Goal: Task Accomplishment & Management: Manage account settings

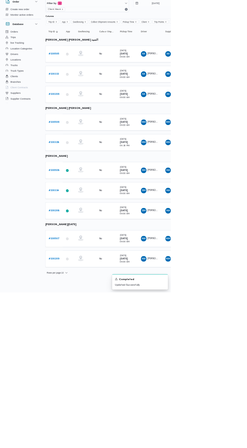
click at [79, 102] on b "# 330505" at bounding box center [77, 102] width 15 height 3
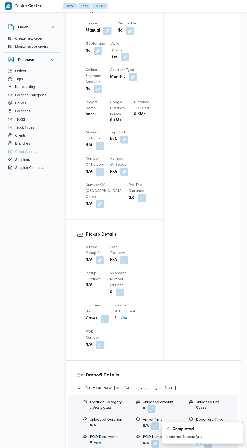
scroll to position [315, 0]
click at [101, 263] on button "button" at bounding box center [100, 259] width 8 height 8
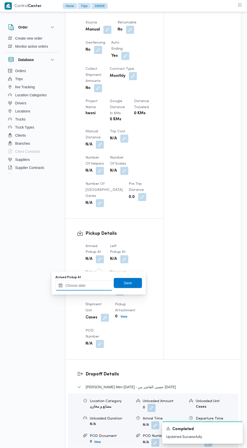
click at [95, 286] on input "Arrived Pickup At" at bounding box center [83, 286] width 57 height 10
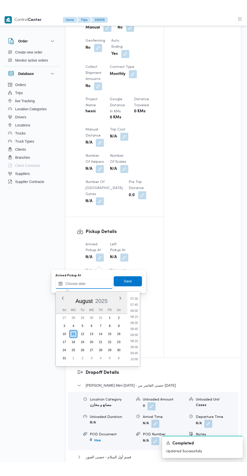
scroll to position [181, 0]
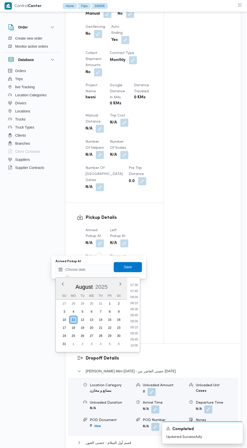
click at [137, 321] on li "09:00" at bounding box center [134, 321] width 12 height 5
type input "11/08/2025 09:00"
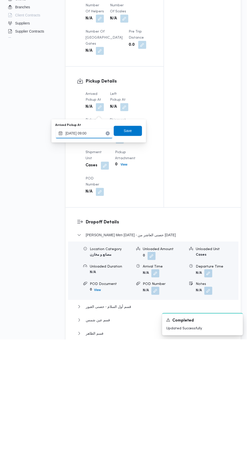
scroll to position [331, 0]
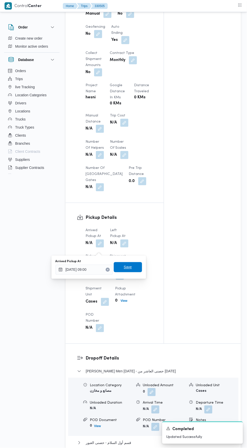
click at [131, 269] on span "Save" at bounding box center [128, 267] width 8 height 6
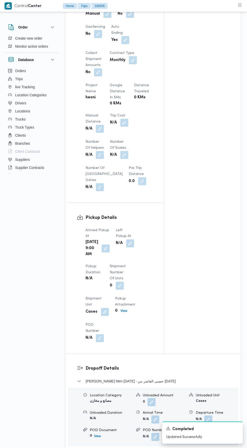
click at [128, 248] on button "button" at bounding box center [130, 244] width 8 height 8
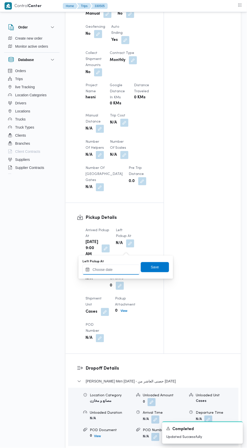
click at [124, 270] on input "Left Pickup At" at bounding box center [110, 270] width 57 height 10
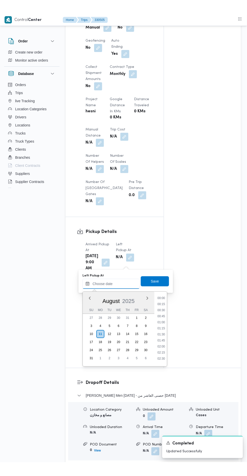
scroll to position [225, 0]
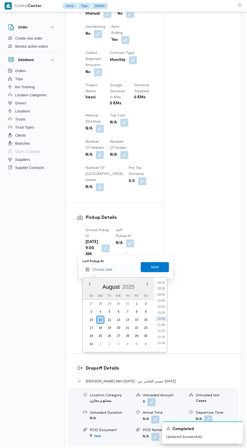
click at [164, 300] on li "10:00" at bounding box center [161, 300] width 12 height 5
type input "11/08/2025 10:00"
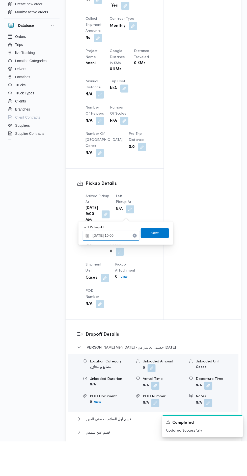
scroll to position [331, 0]
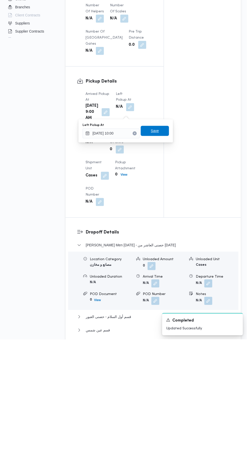
click at [163, 263] on span "Save" at bounding box center [155, 267] width 28 height 10
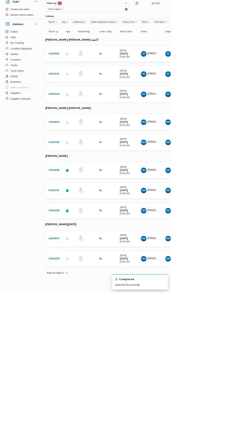
click at [81, 200] on b "# 330506" at bounding box center [77, 201] width 15 height 3
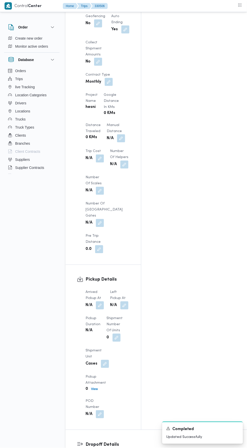
scroll to position [417, 0]
click at [103, 302] on button "button" at bounding box center [100, 306] width 8 height 8
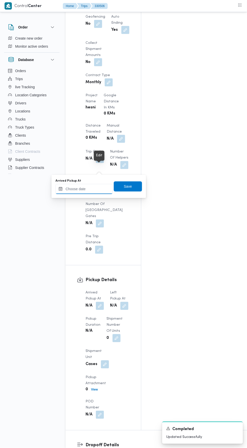
click at [99, 188] on input "Arrived Pickup At" at bounding box center [83, 189] width 57 height 10
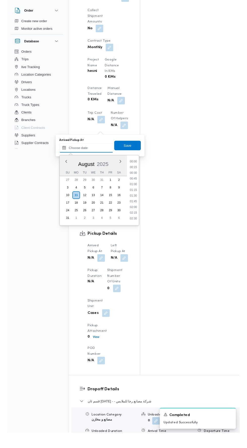
scroll to position [225, 0]
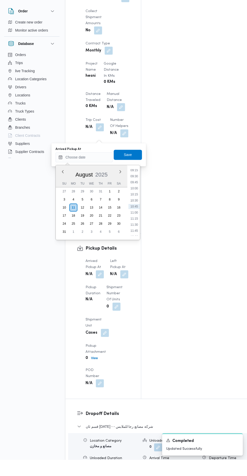
click at [133, 204] on li "10:00" at bounding box center [134, 204] width 12 height 5
type input "11/08/2025 10:00"
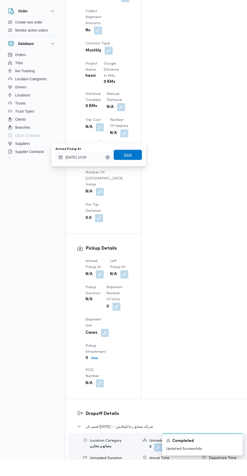
click at [125, 166] on span "Save" at bounding box center [128, 171] width 28 height 10
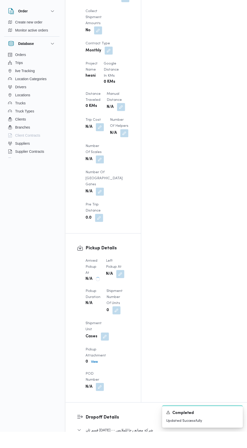
scroll to position [433, 0]
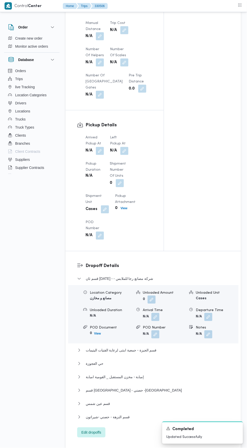
click at [124, 153] on button "button" at bounding box center [124, 151] width 8 height 8
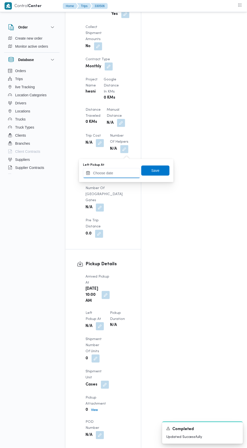
click at [122, 173] on input "Left Pickup At" at bounding box center [111, 173] width 57 height 10
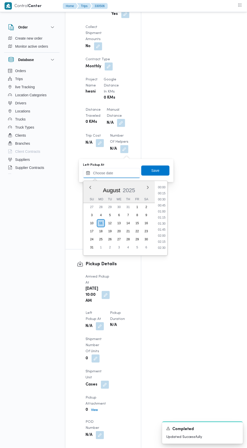
scroll to position [225, 0]
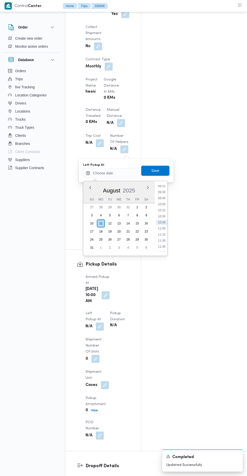
click at [161, 216] on li "10:30" at bounding box center [162, 216] width 12 height 5
type input "11/08/2025 10:30"
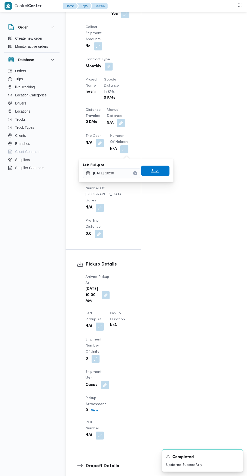
click at [167, 171] on span "Save" at bounding box center [155, 171] width 28 height 10
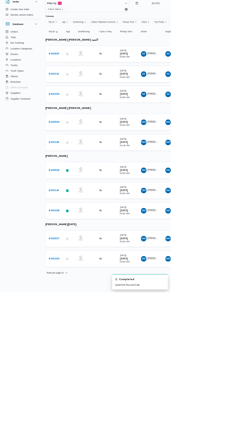
click at [81, 368] on b "# 330507" at bounding box center [77, 369] width 15 height 3
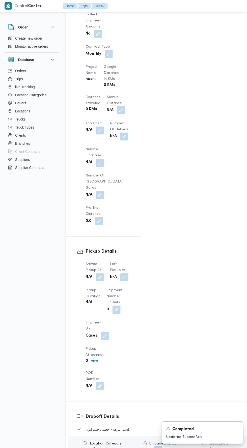
scroll to position [431, 0]
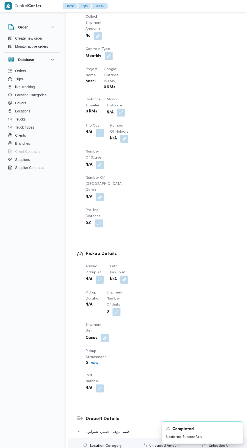
click at [102, 276] on button "button" at bounding box center [100, 280] width 8 height 8
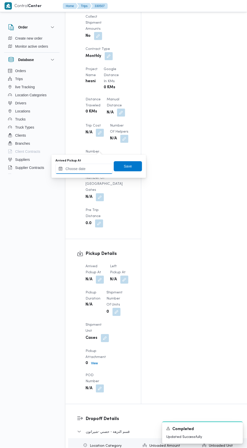
click at [103, 169] on input "Arrived Pickup At" at bounding box center [83, 169] width 57 height 10
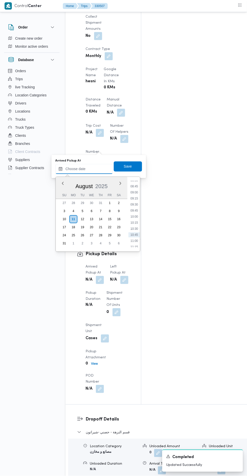
scroll to position [208, 0]
click at [140, 192] on li "09:00" at bounding box center [134, 192] width 12 height 5
type input "11/08/2025 09:00"
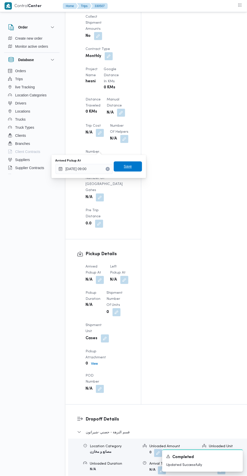
click at [129, 165] on span "Save" at bounding box center [128, 166] width 8 height 6
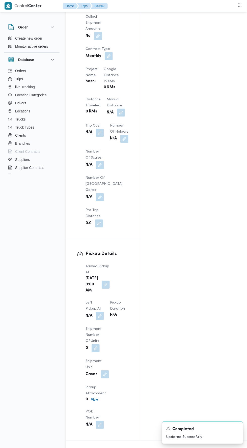
click at [104, 312] on button "button" at bounding box center [100, 316] width 8 height 8
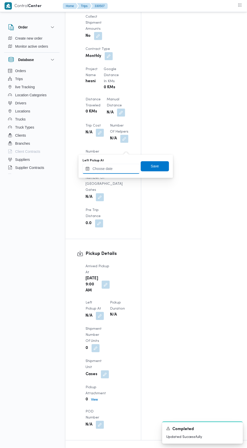
click at [115, 168] on input "Left Pickup At" at bounding box center [110, 169] width 57 height 10
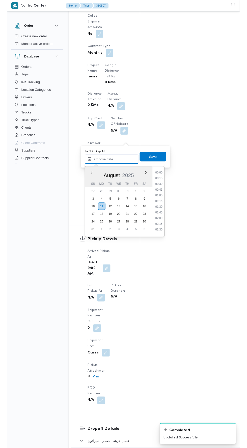
scroll to position [225, 0]
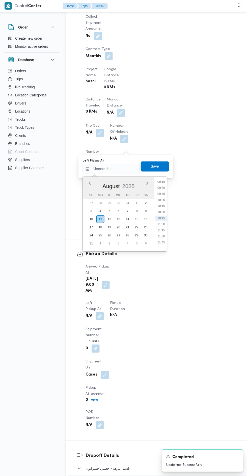
click at [161, 212] on li "10:30" at bounding box center [161, 212] width 12 height 5
type input "11/08/2025 10:30"
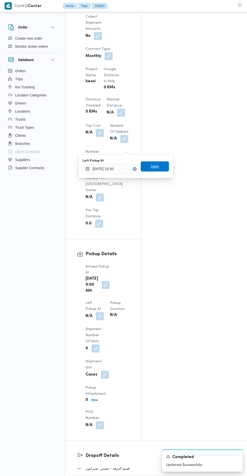
click at [159, 166] on span "Save" at bounding box center [155, 166] width 8 height 6
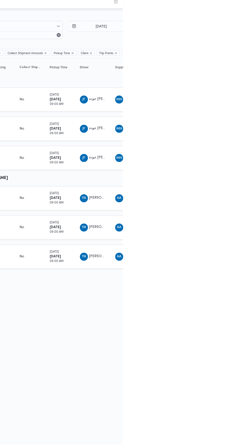
click at [224, 18] on div at bounding box center [217, 20] width 303 height 8
click at [229, 29] on input "7/8/2025" at bounding box center [221, 29] width 57 height 10
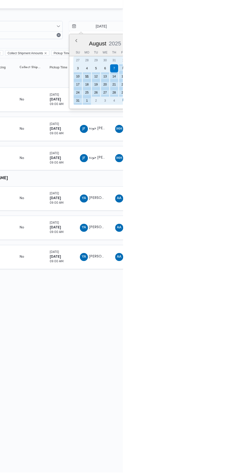
click at [209, 80] on div "11" at bounding box center [211, 80] width 8 height 8
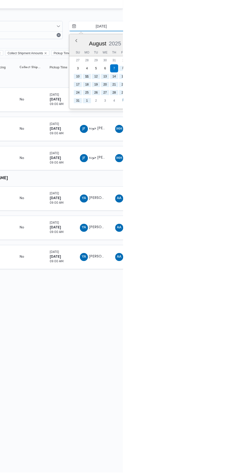
type input "11/8/2025"
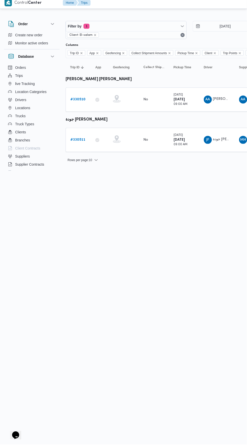
click at [80, 101] on b "# 330510" at bounding box center [77, 102] width 15 height 3
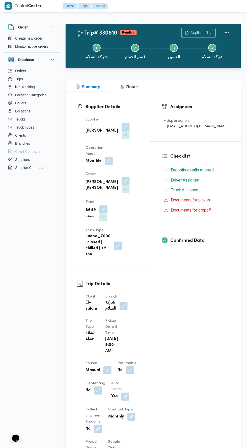
click at [130, 177] on button "button" at bounding box center [126, 181] width 8 height 8
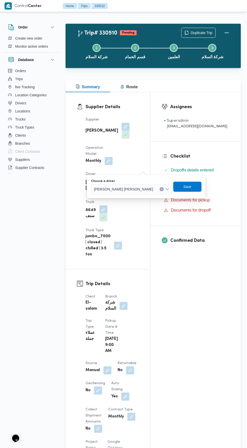
click at [140, 189] on span "احمد ابو السعود عبدالحكيم عبدالوهاب" at bounding box center [123, 189] width 59 height 6
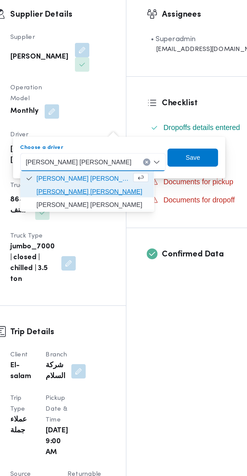
click at [154, 205] on span "ياسر عبدالعزيز احمد خليل" at bounding box center [131, 206] width 63 height 6
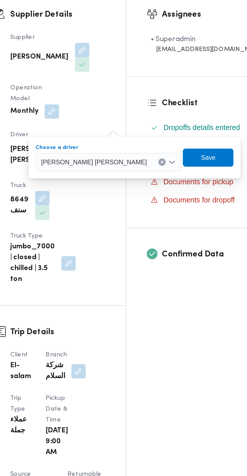
click at [190, 186] on div "You are in a dialog. To close this dialog, hit escape. Choose a driver ياسر عبد…" at bounding box center [155, 186] width 119 height 23
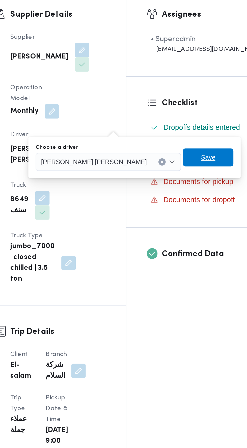
click at [182, 190] on span "Save" at bounding box center [196, 187] width 28 height 10
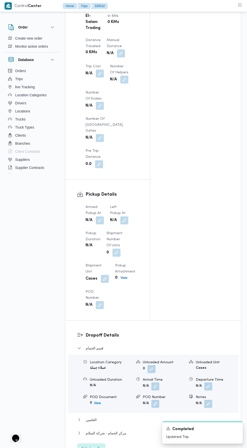
scroll to position [439, 0]
click at [104, 216] on button "button" at bounding box center [100, 220] width 8 height 8
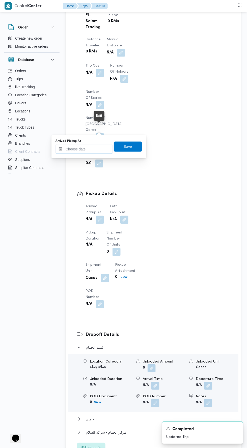
click at [96, 149] on input "Arrived Pickup At" at bounding box center [83, 149] width 57 height 10
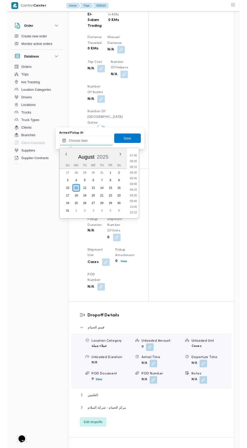
scroll to position [186, 0]
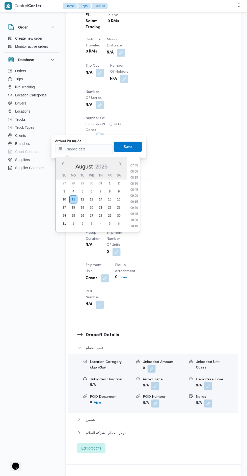
click at [133, 182] on li "08:30" at bounding box center [134, 183] width 12 height 5
type input "11/08/2025 08:30"
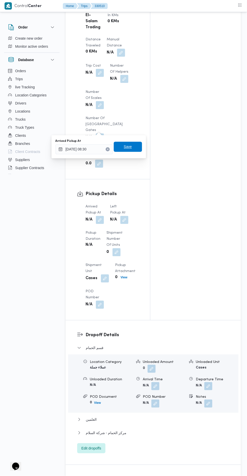
click at [135, 145] on span "Save" at bounding box center [128, 147] width 28 height 10
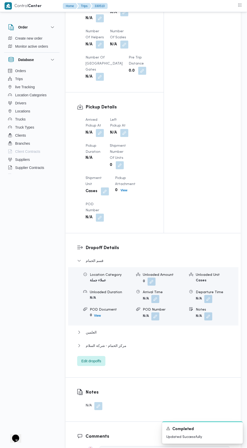
click at [122, 129] on button "button" at bounding box center [124, 133] width 8 height 8
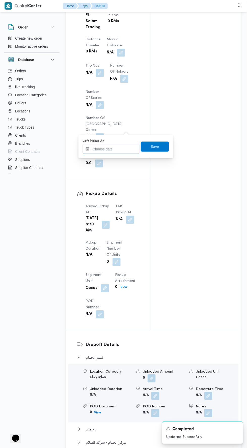
click at [117, 149] on input "Left Pickup At" at bounding box center [110, 149] width 57 height 10
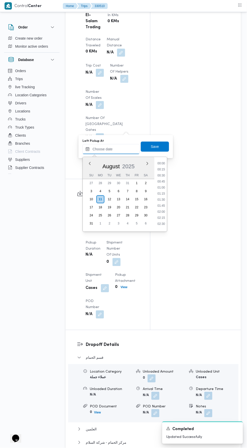
scroll to position [225, 0]
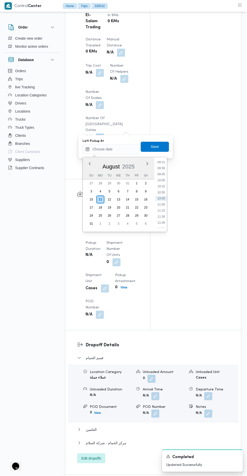
click at [163, 168] on li "09:30" at bounding box center [161, 168] width 12 height 5
type input "[DATE] 09:30"
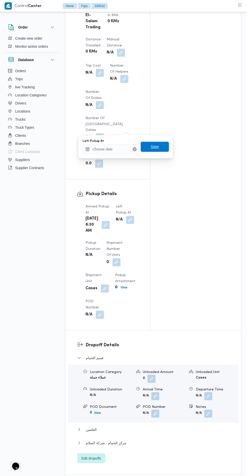
click at [163, 150] on span "Save" at bounding box center [155, 147] width 28 height 10
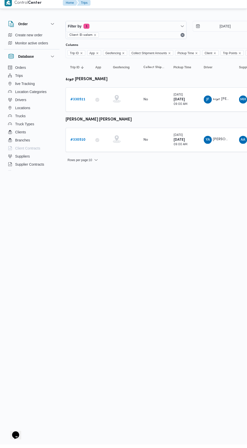
click at [85, 143] on b "# 330510" at bounding box center [77, 142] width 15 height 3
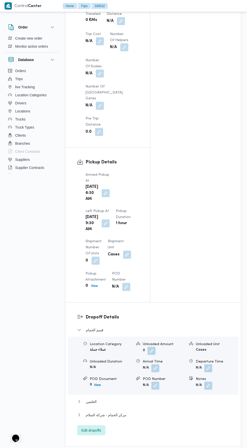
scroll to position [502, 0]
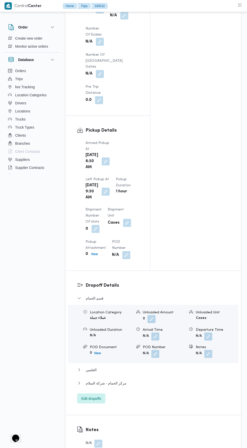
click at [135, 137] on div "Arrived Pickup At Mon, Aug 11, 2025 8:30 AM Left Pickup At Mon, Aug 11, 2025 9:…" at bounding box center [111, 199] width 59 height 125
click at [110, 188] on button "button" at bounding box center [106, 192] width 8 height 8
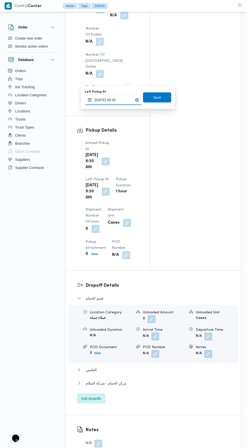
click at [119, 100] on input "[DATE] 09:30" at bounding box center [113, 100] width 57 height 10
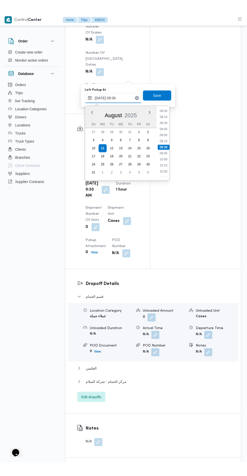
scroll to position [534, 0]
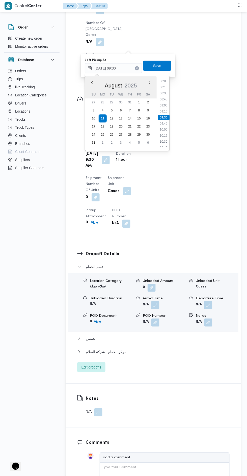
click at [164, 123] on li "09:45" at bounding box center [164, 123] width 12 height 5
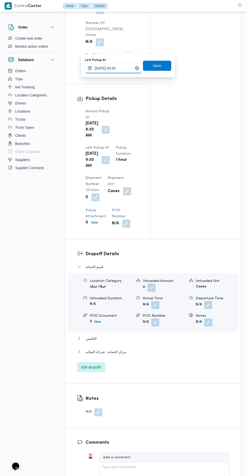
click at [133, 66] on input "11/08/2025 09:45" at bounding box center [113, 68] width 57 height 10
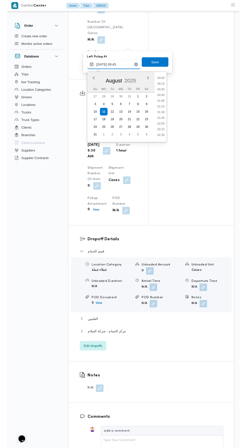
scroll to position [201, 0]
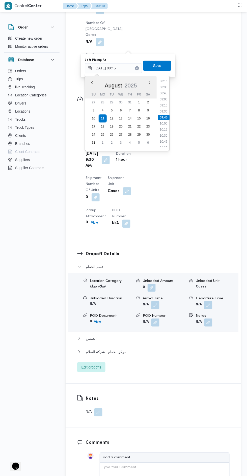
click at [165, 123] on li "10:00" at bounding box center [164, 123] width 12 height 5
type input "11/08/2025 10:00"
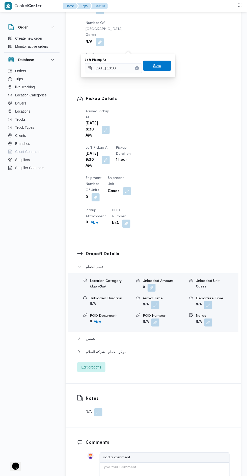
click at [158, 66] on span "Save" at bounding box center [157, 66] width 8 height 6
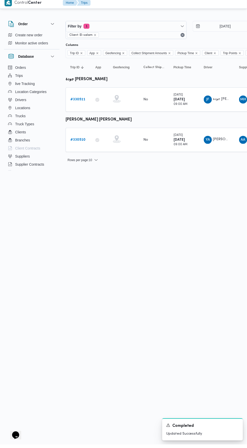
click at [84, 101] on b "# 330511" at bounding box center [77, 102] width 15 height 3
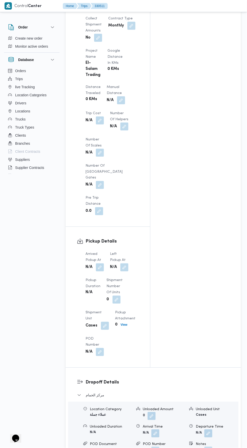
scroll to position [395, 0]
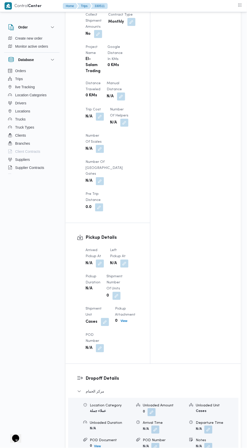
click at [102, 260] on button "button" at bounding box center [100, 264] width 8 height 8
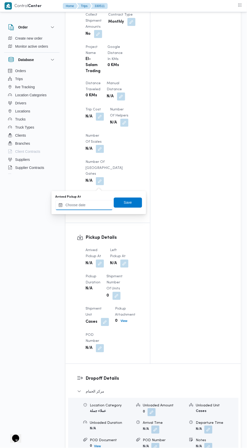
click at [101, 206] on input "Arrived Pickup At" at bounding box center [83, 205] width 57 height 10
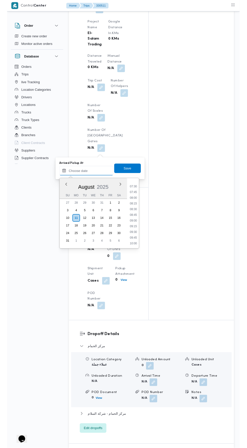
scroll to position [179, 0]
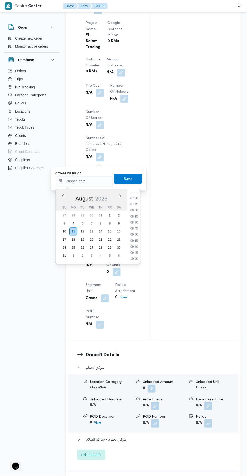
click at [135, 210] on li "08:00" at bounding box center [134, 210] width 12 height 5
type input "11/08/2025 08:00"
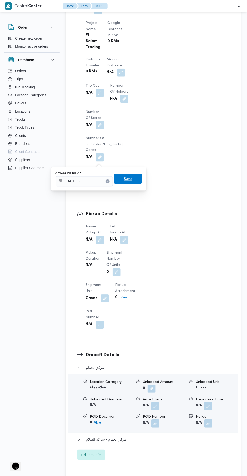
click at [136, 181] on span "Save" at bounding box center [128, 179] width 28 height 10
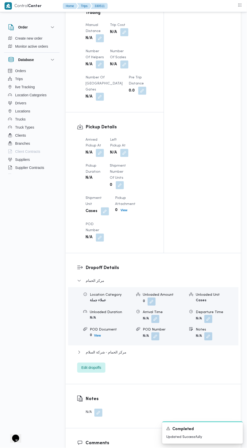
click at [124, 157] on button "button" at bounding box center [124, 153] width 8 height 8
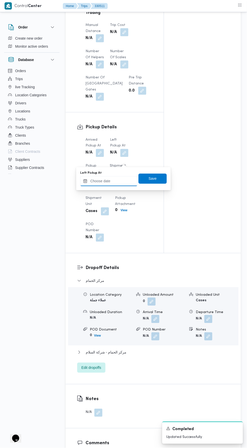
click at [122, 181] on input "Left Pickup At" at bounding box center [108, 181] width 57 height 10
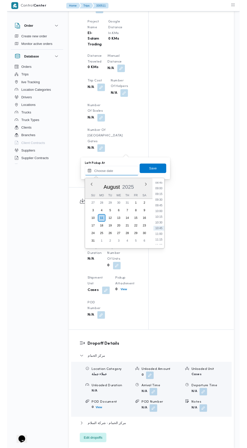
scroll to position [214, 0]
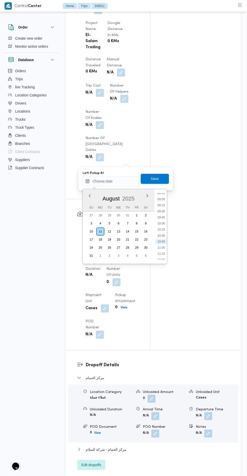
click at [161, 217] on li "09:45" at bounding box center [161, 217] width 12 height 5
type input "11/08/2025 09:45"
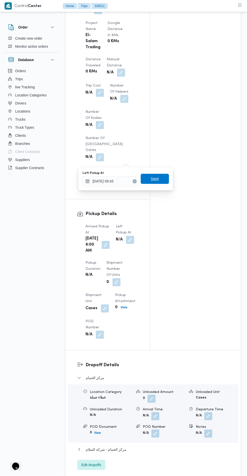
click at [158, 179] on span "Save" at bounding box center [155, 179] width 8 height 6
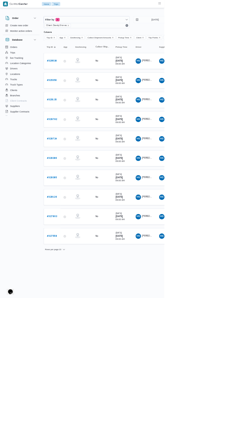
click at [247, 19] on div at bounding box center [217, 20] width 303 height 8
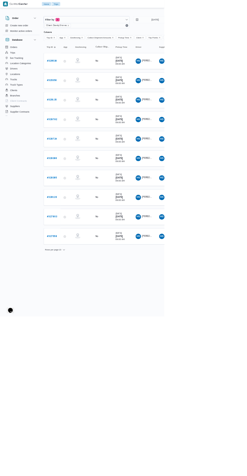
type input "[DATE]"
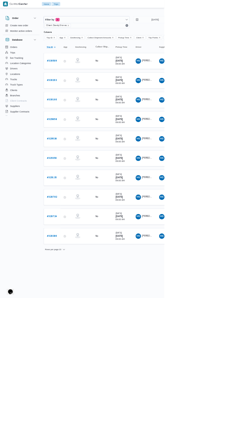
click at [77, 72] on span "Trip ID" at bounding box center [74, 71] width 9 height 4
click at [229, 29] on input "[DATE]" at bounding box center [229, 29] width 57 height 10
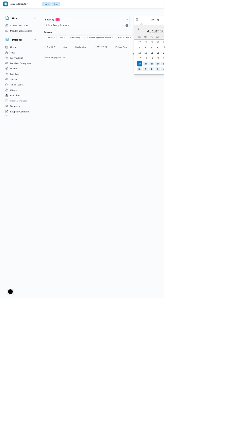
click at [233, 29] on input "[DATE]" at bounding box center [229, 29] width 57 height 10
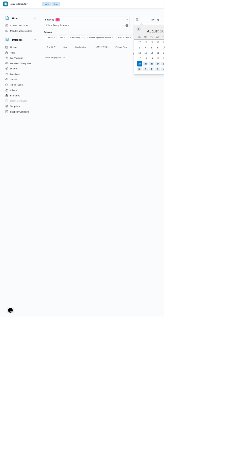
click at [208, 43] on button "Previous Month" at bounding box center [208, 43] width 5 height 5
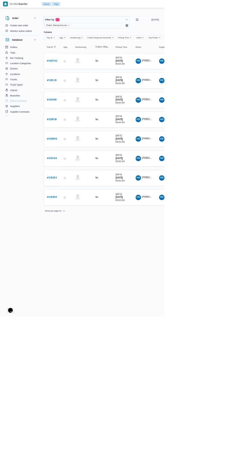
click at [247, 380] on html "Control Center Home Trips English عربي Dark mode Logout Order Create new order …" at bounding box center [123, 238] width 247 height 476
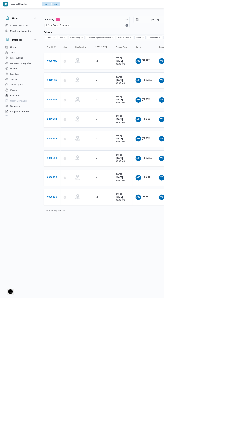
click at [216, 392] on html "Control Center Home Trips English عربي Dark mode Logout Order Create new order …" at bounding box center [123, 224] width 247 height 448
click at [182, 303] on td "Pickup Time [DATE] 09:00 AM" at bounding box center [184, 296] width 30 height 24
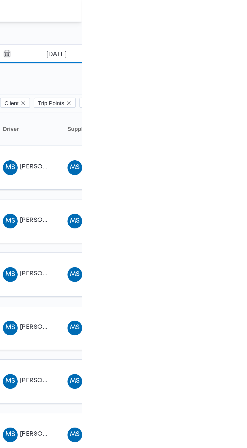
click at [237, 30] on input "[DATE]" at bounding box center [229, 29] width 57 height 10
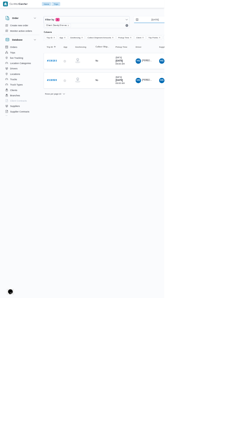
click at [234, 28] on input "[DATE]" at bounding box center [229, 29] width 57 height 10
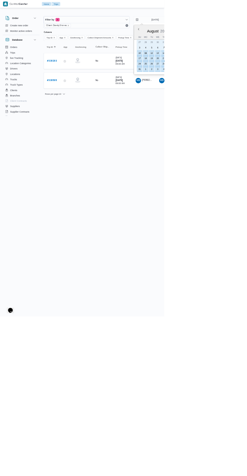
click at [217, 71] on div "4" at bounding box center [219, 72] width 8 height 8
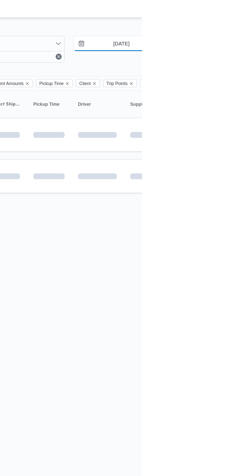
click at [243, 30] on input "[DATE]" at bounding box center [229, 29] width 57 height 10
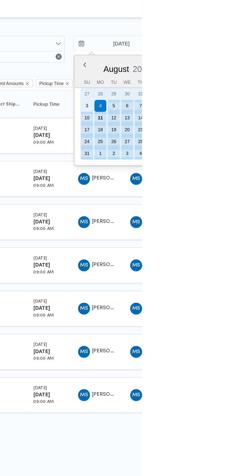
click at [221, 79] on div "11" at bounding box center [219, 80] width 8 height 8
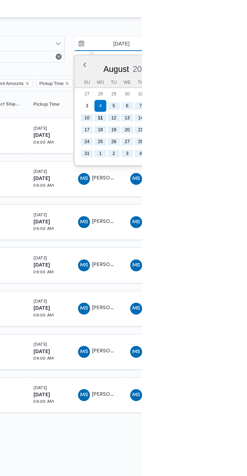
type input "[DATE]"
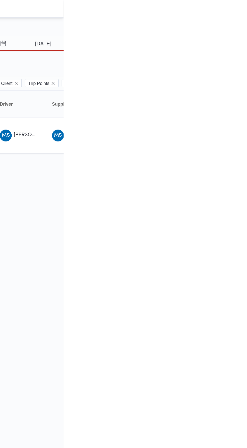
type input "[DATE]"
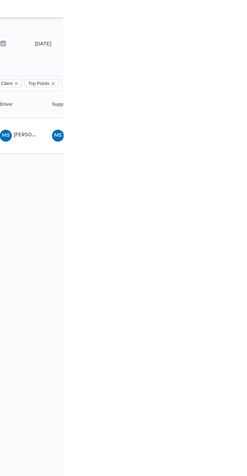
click at [247, 136] on html "Control Center Home Trips English عربي Dark mode Logout Order Create new order …" at bounding box center [123, 238] width 247 height 476
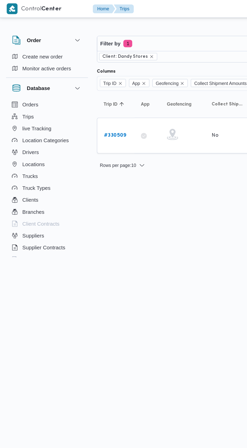
click at [77, 91] on b "# 330509" at bounding box center [77, 91] width 15 height 3
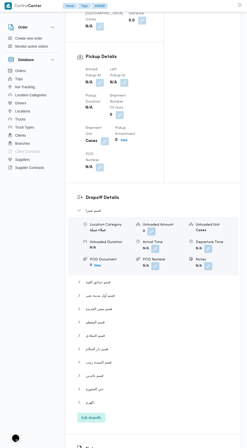
scroll to position [513, 0]
click at [101, 79] on button "button" at bounding box center [100, 83] width 8 height 8
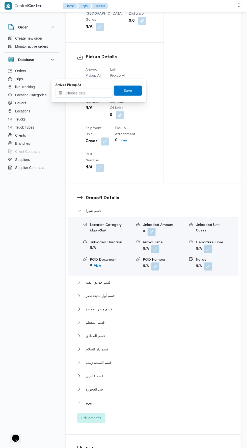
click at [99, 95] on input "Arrived Pickup At" at bounding box center [83, 93] width 57 height 10
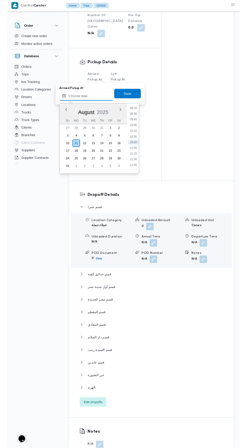
scroll to position [505, 0]
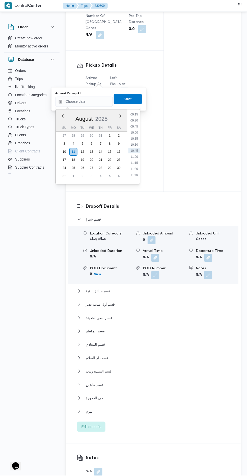
click at [129, 121] on li "09:30" at bounding box center [134, 120] width 12 height 5
type input "[DATE] 09:30"
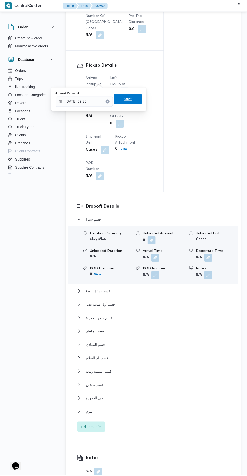
click at [128, 98] on span "Save" at bounding box center [128, 99] width 8 height 6
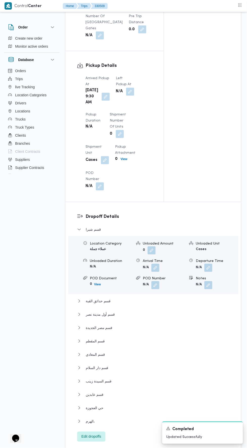
click at [126, 88] on button "button" at bounding box center [130, 92] width 8 height 8
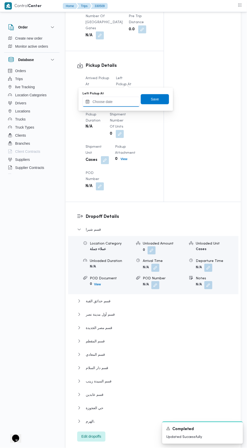
click at [112, 101] on input "Left Pickup At" at bounding box center [110, 102] width 57 height 10
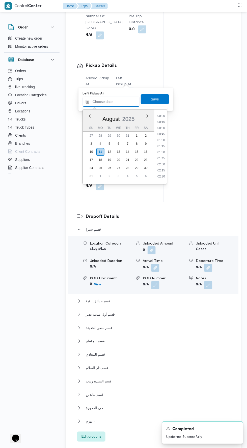
scroll to position [225, 0]
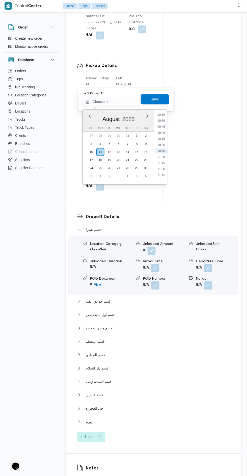
click at [155, 139] on li "10:15" at bounding box center [161, 138] width 12 height 5
type input "[DATE] 10:15"
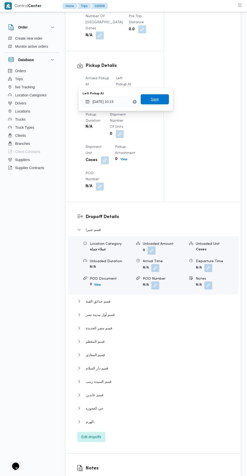
click at [149, 99] on span "Save" at bounding box center [155, 99] width 28 height 10
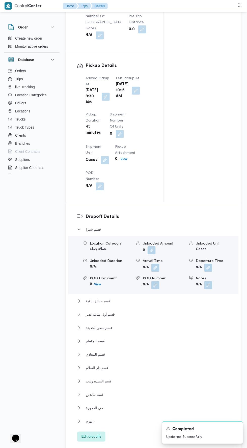
click at [247, 272] on div "Order Create new order Monitor active orders Database Orders Trips live Trackin…" at bounding box center [123, 186] width 247 height 1349
